Goal: Register for event/course

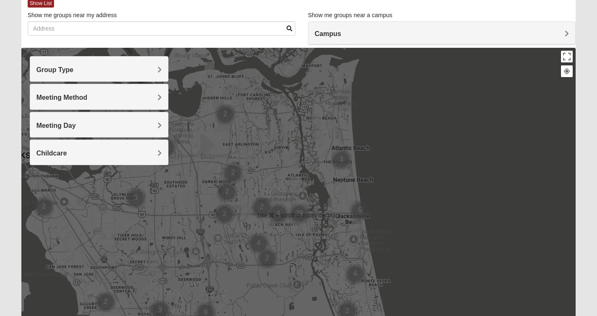
scroll to position [32, 0]
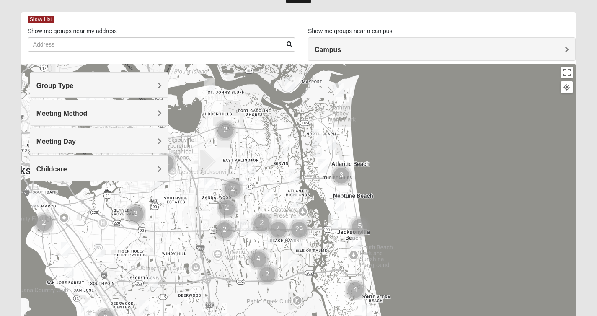
click at [72, 113] on span "Meeting Method" at bounding box center [61, 113] width 51 height 7
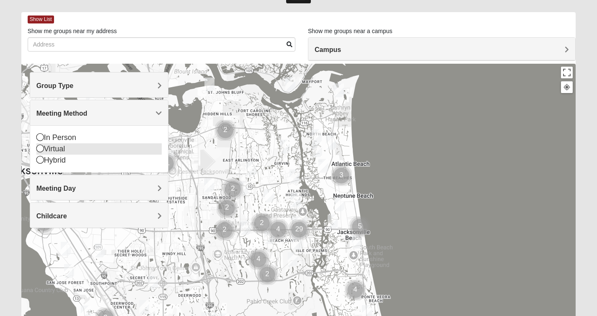
click at [54, 151] on div "Virtual" at bounding box center [98, 148] width 125 height 11
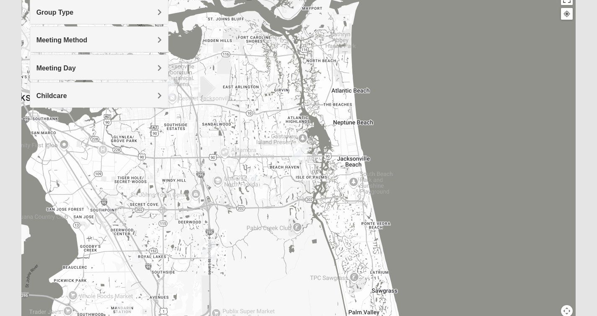
scroll to position [138, 0]
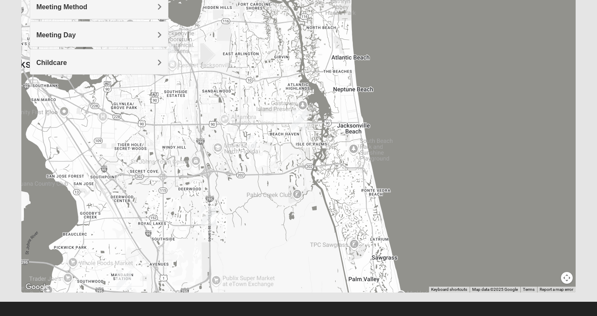
click at [569, 278] on button "Map camera controls" at bounding box center [567, 278] width 12 height 12
click at [551, 278] on button "Zoom out" at bounding box center [552, 278] width 12 height 12
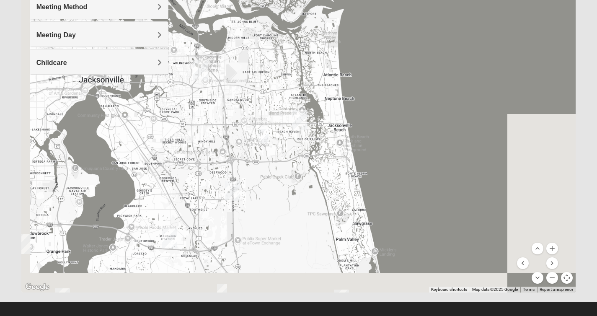
click at [551, 278] on button "Zoom out" at bounding box center [552, 278] width 12 height 12
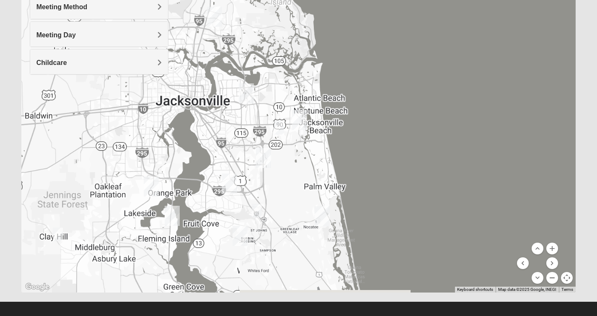
click at [551, 278] on button "Zoom out" at bounding box center [552, 278] width 12 height 12
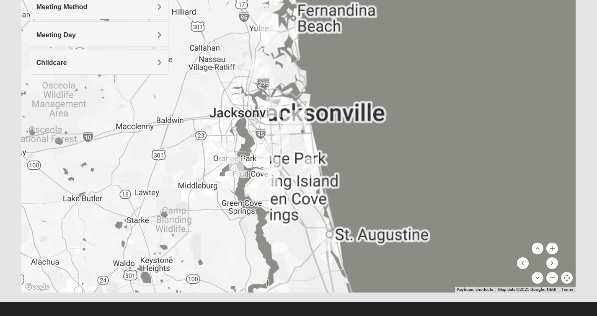
click at [551, 278] on button "Zoom out" at bounding box center [552, 278] width 12 height 12
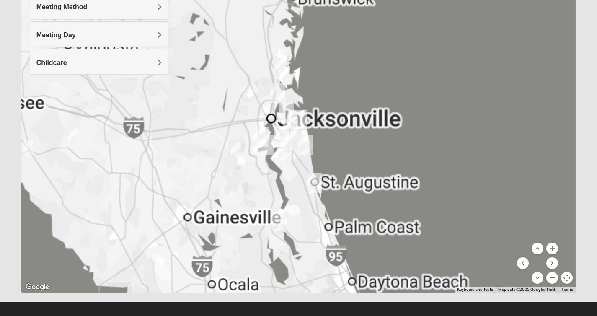
click at [551, 278] on button "Zoom out" at bounding box center [552, 278] width 12 height 12
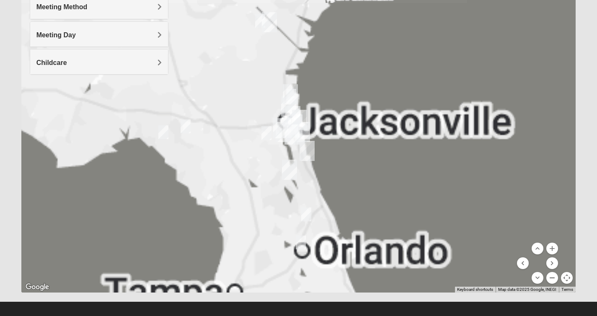
click at [551, 278] on button "Zoom out" at bounding box center [552, 278] width 12 height 12
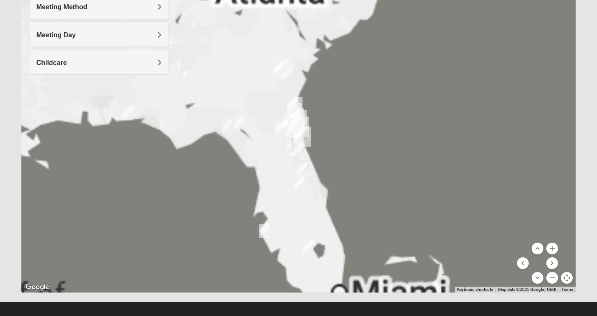
click at [551, 278] on button "Zoom out" at bounding box center [552, 278] width 12 height 12
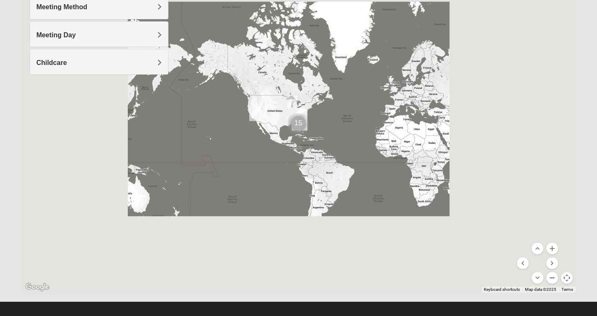
click at [551, 278] on button "Zoom out" at bounding box center [552, 278] width 12 height 12
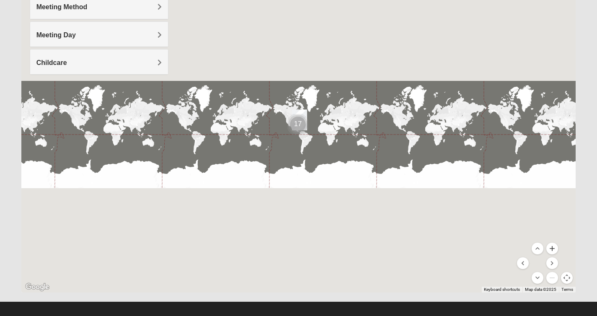
click at [553, 250] on button "Zoom in" at bounding box center [552, 248] width 12 height 12
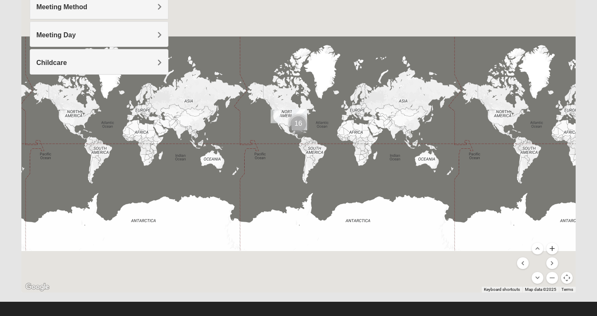
click at [553, 250] on button "Zoom in" at bounding box center [552, 248] width 12 height 12
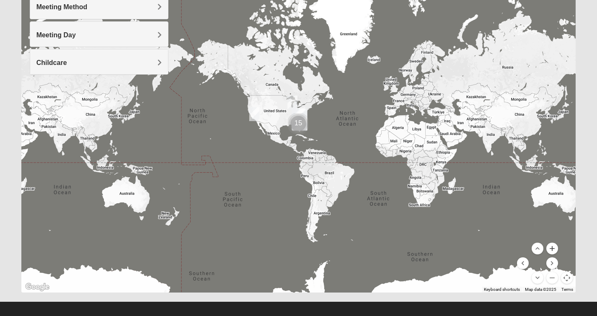
click at [553, 250] on button "Zoom in" at bounding box center [552, 248] width 12 height 12
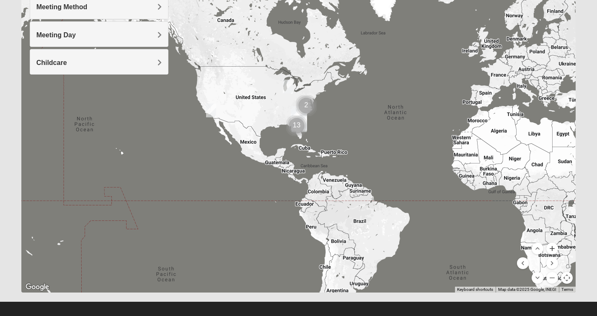
click at [553, 250] on button "Zoom in" at bounding box center [552, 248] width 12 height 12
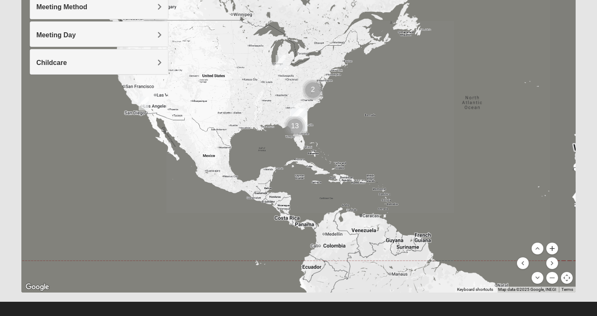
click at [553, 250] on button "Zoom in" at bounding box center [552, 248] width 12 height 12
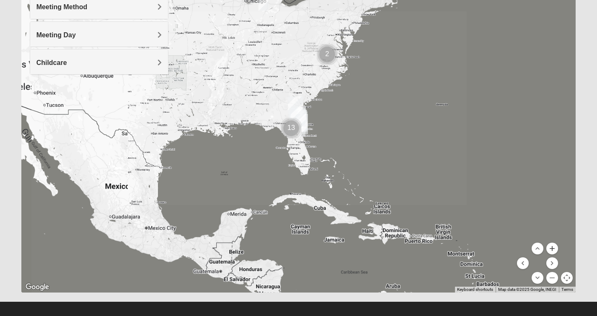
click at [553, 250] on button "Zoom in" at bounding box center [552, 248] width 12 height 12
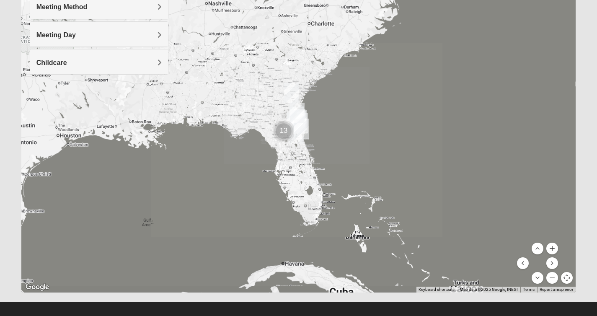
click at [553, 250] on button "Zoom in" at bounding box center [552, 248] width 12 height 12
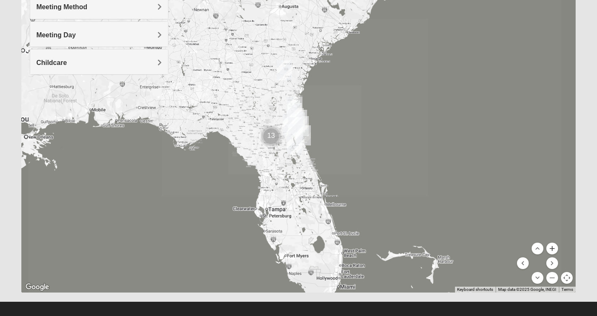
click at [553, 250] on button "Zoom in" at bounding box center [552, 248] width 12 height 12
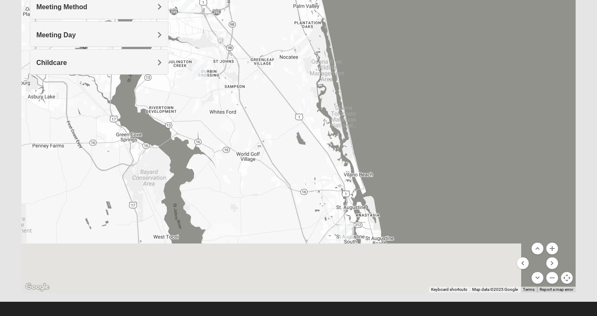
drag, startPoint x: 396, startPoint y: 221, endPoint x: 369, endPoint y: 19, distance: 203.7
click at [369, 19] on div at bounding box center [298, 124] width 554 height 335
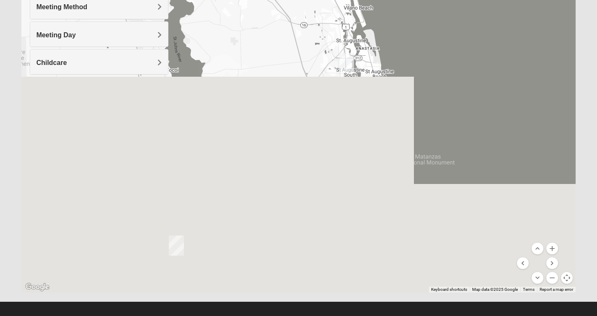
drag, startPoint x: 363, startPoint y: 170, endPoint x: 366, endPoint y: 79, distance: 90.5
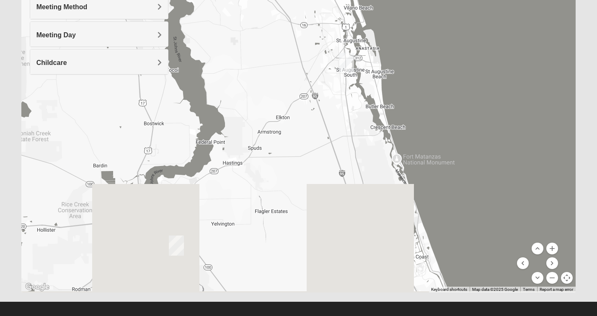
click at [366, 79] on div at bounding box center [298, 124] width 554 height 335
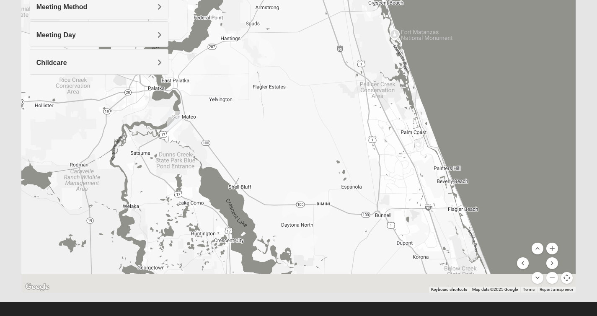
drag, startPoint x: 273, startPoint y: 53, endPoint x: 272, endPoint y: 28, distance: 25.2
click at [272, 28] on div at bounding box center [298, 124] width 554 height 335
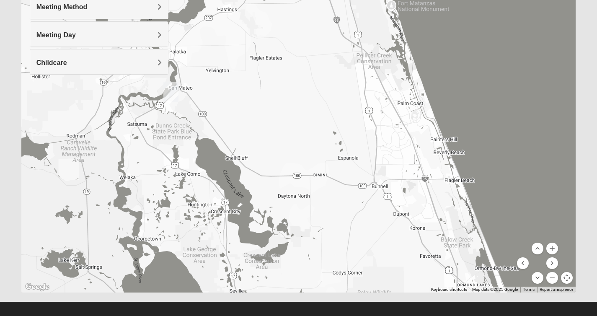
click at [167, 87] on img "Palatka (Coming Soon)" at bounding box center [170, 92] width 15 height 20
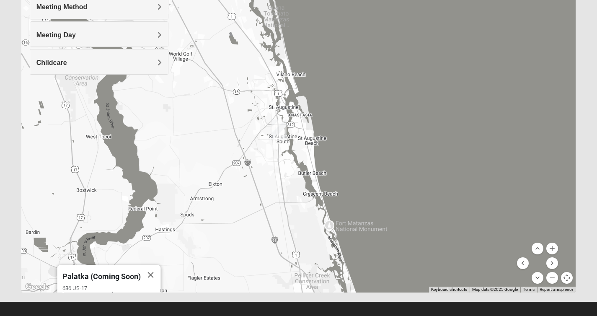
drag, startPoint x: 313, startPoint y: 90, endPoint x: 252, endPoint y: 315, distance: 233.1
click at [252, 315] on form "Log In Find A Group Error Show List Loading Groups" at bounding box center [298, 97] width 597 height 450
click at [278, 129] on img "St. Augustine (Coming Soon)" at bounding box center [278, 129] width 15 height 20
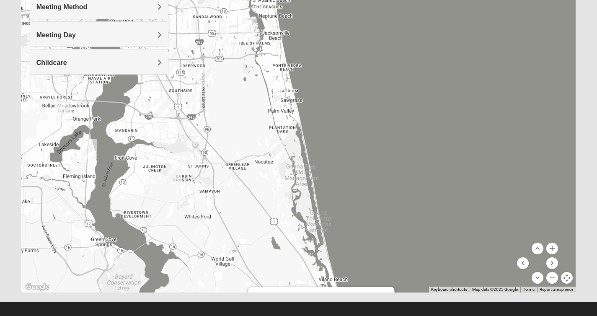
drag, startPoint x: 370, startPoint y: 105, endPoint x: 409, endPoint y: 299, distance: 198.2
click at [413, 315] on form "Log In Find A Group Error Show List Loading Groups" at bounding box center [298, 97] width 597 height 450
click at [224, 36] on img "Online Mens Davis 32224" at bounding box center [225, 39] width 10 height 14
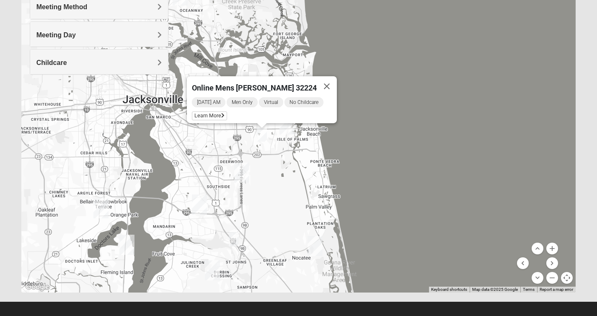
drag, startPoint x: 240, startPoint y: 99, endPoint x: 274, endPoint y: 175, distance: 82.5
click at [274, 175] on div "Online Mens [PERSON_NAME] 32224 [DATE] AM Men Only Virtual No Childcare Learn M…" at bounding box center [298, 124] width 554 height 335
click at [216, 111] on span "Learn More" at bounding box center [209, 115] width 35 height 9
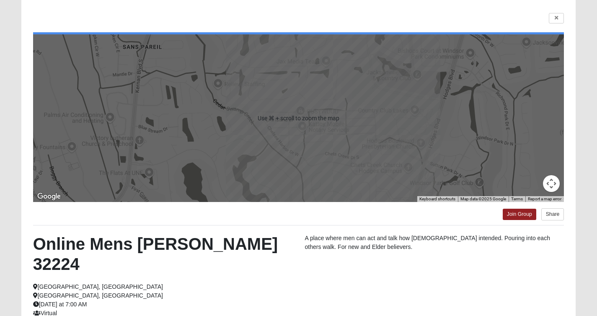
scroll to position [0, 0]
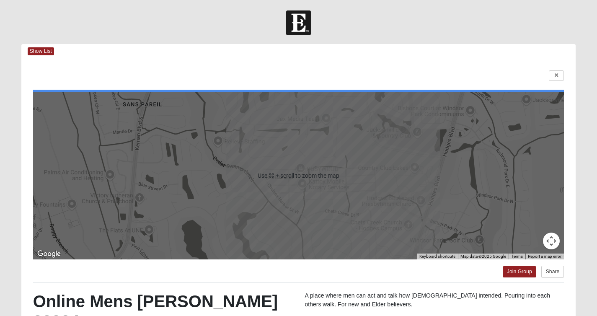
click at [308, 25] on img at bounding box center [298, 22] width 25 height 25
click at [304, 25] on img at bounding box center [298, 22] width 25 height 25
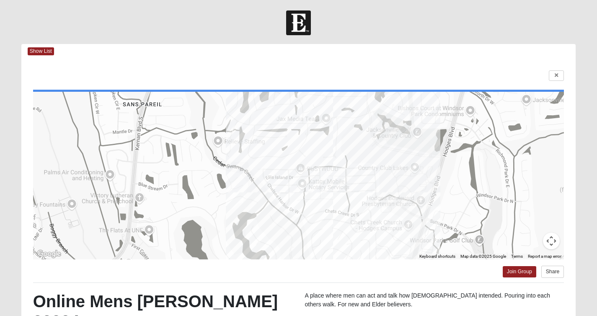
click at [309, 14] on img at bounding box center [298, 22] width 25 height 25
click at [298, 20] on img at bounding box center [298, 22] width 25 height 25
